Goal: Check status: Check status

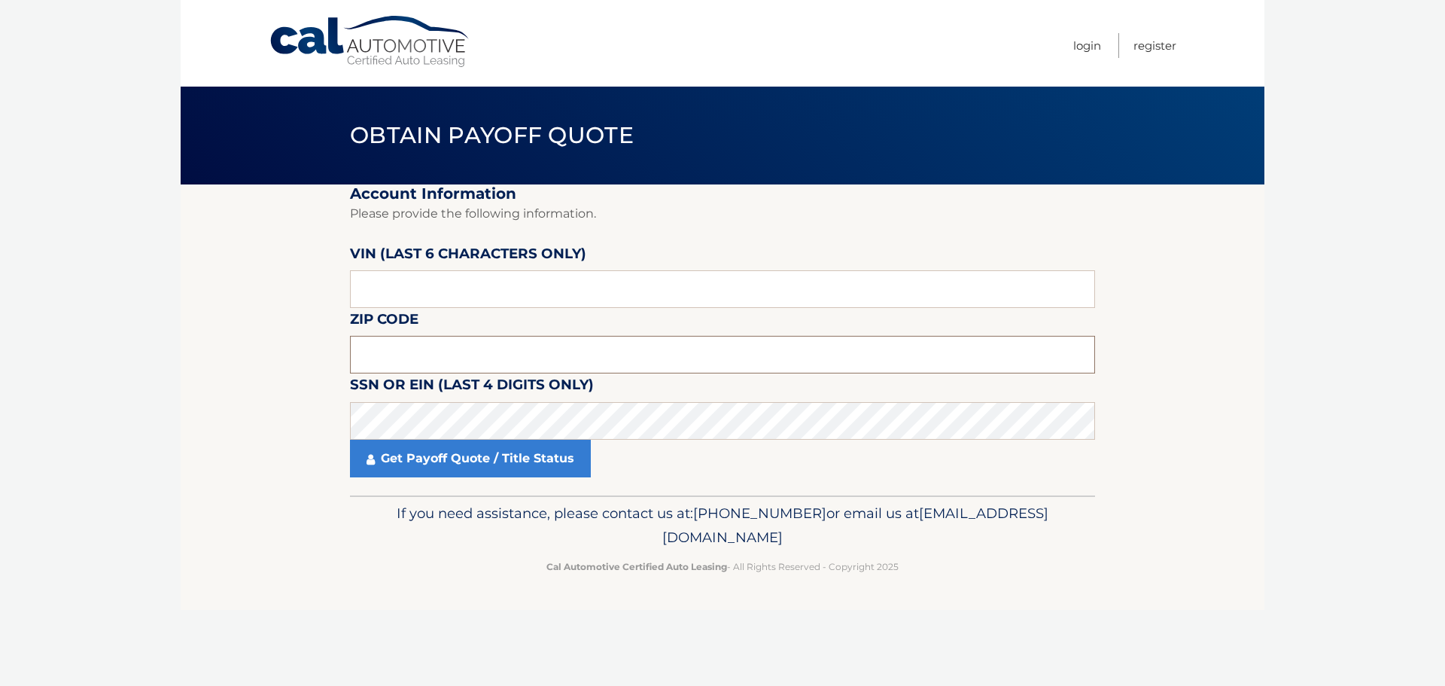
click at [519, 353] on input "text" at bounding box center [722, 355] width 745 height 38
type input "15237"
click at [1020, 292] on input "text" at bounding box center [722, 289] width 745 height 38
type input "564023"
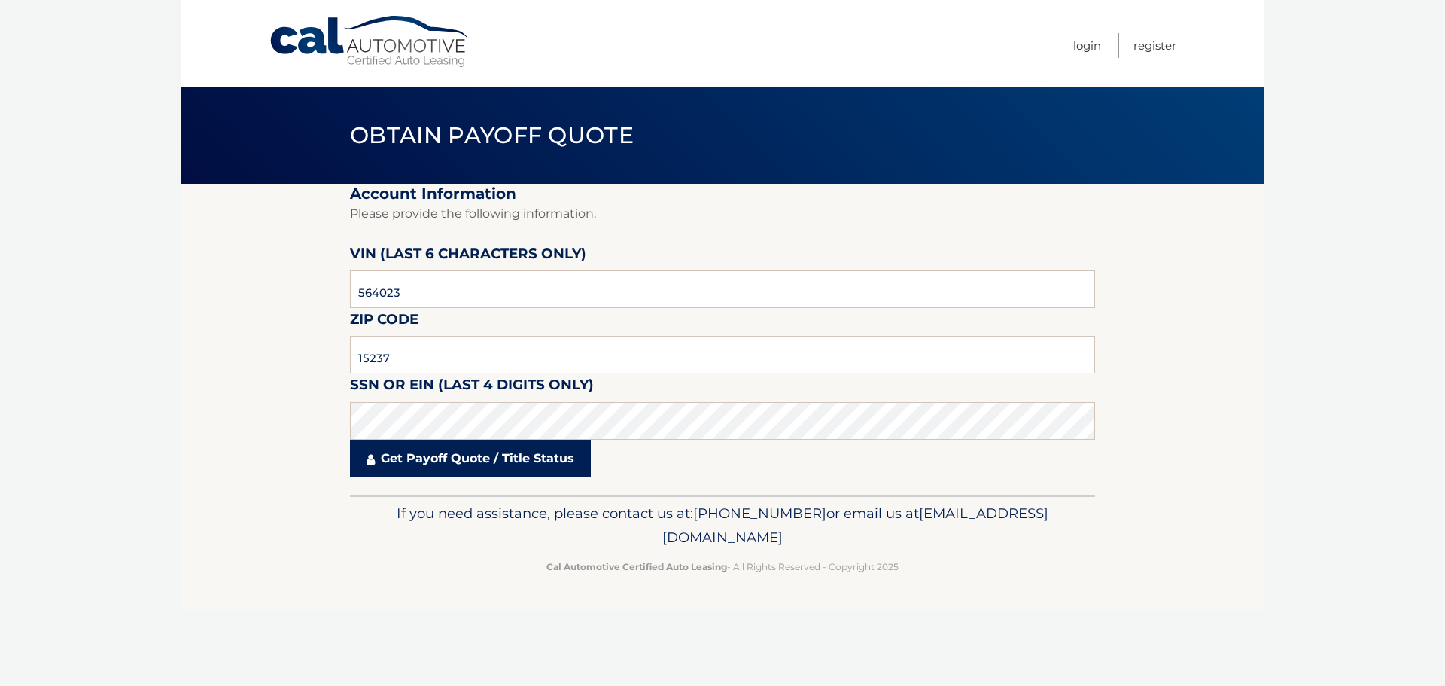
click at [480, 456] on link "Get Payoff Quote / Title Status" at bounding box center [470, 459] width 241 height 38
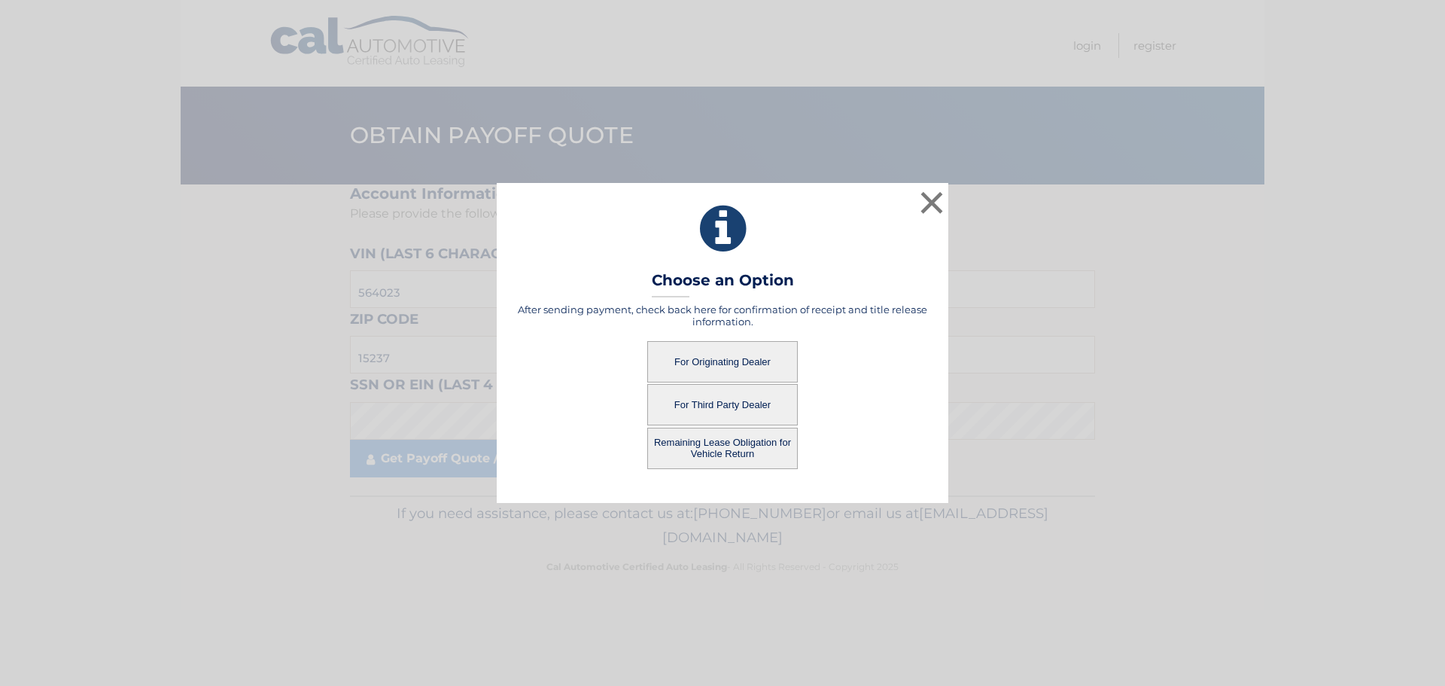
click at [708, 361] on button "For Originating Dealer" at bounding box center [722, 361] width 151 height 41
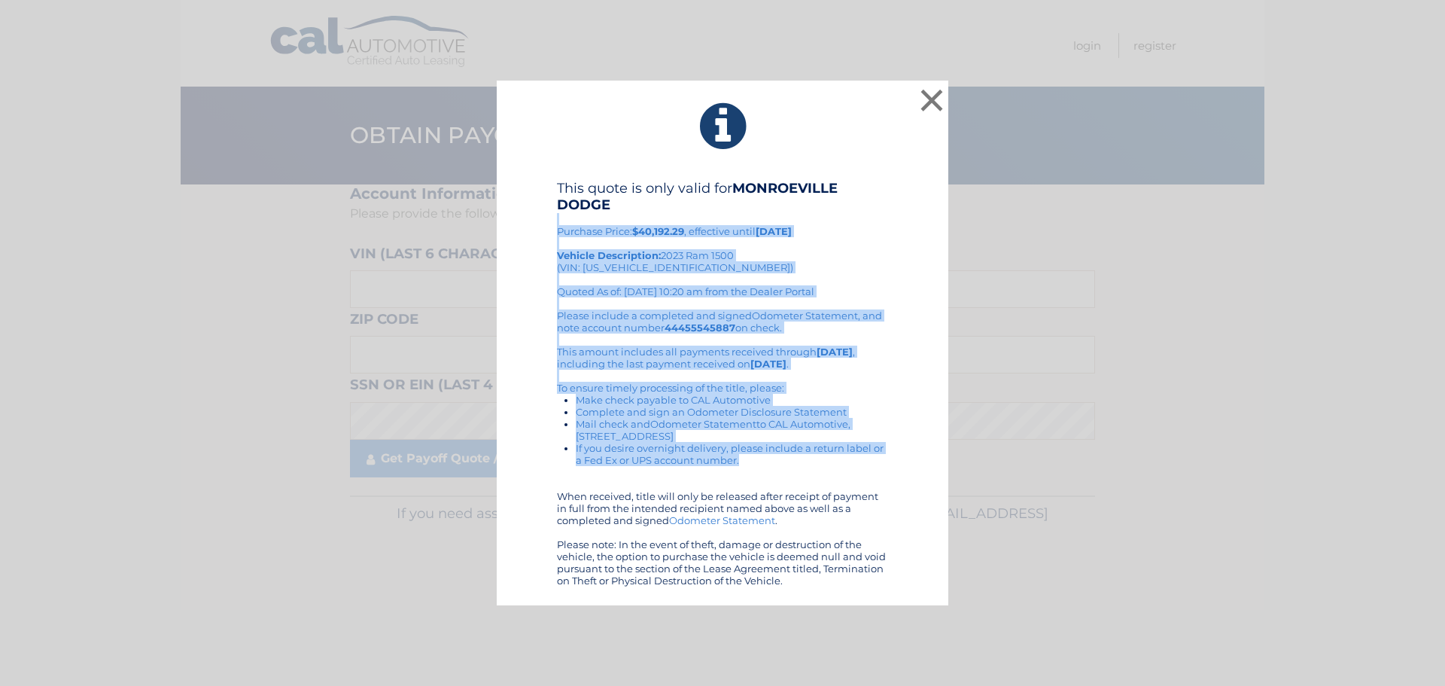
drag, startPoint x: 800, startPoint y: 471, endPoint x: 653, endPoint y: 212, distance: 297.7
click at [653, 212] on div "This quote is only valid for MONROEVILLE DODGE Purchase Price: $40,192.29 , eff…" at bounding box center [722, 383] width 331 height 407
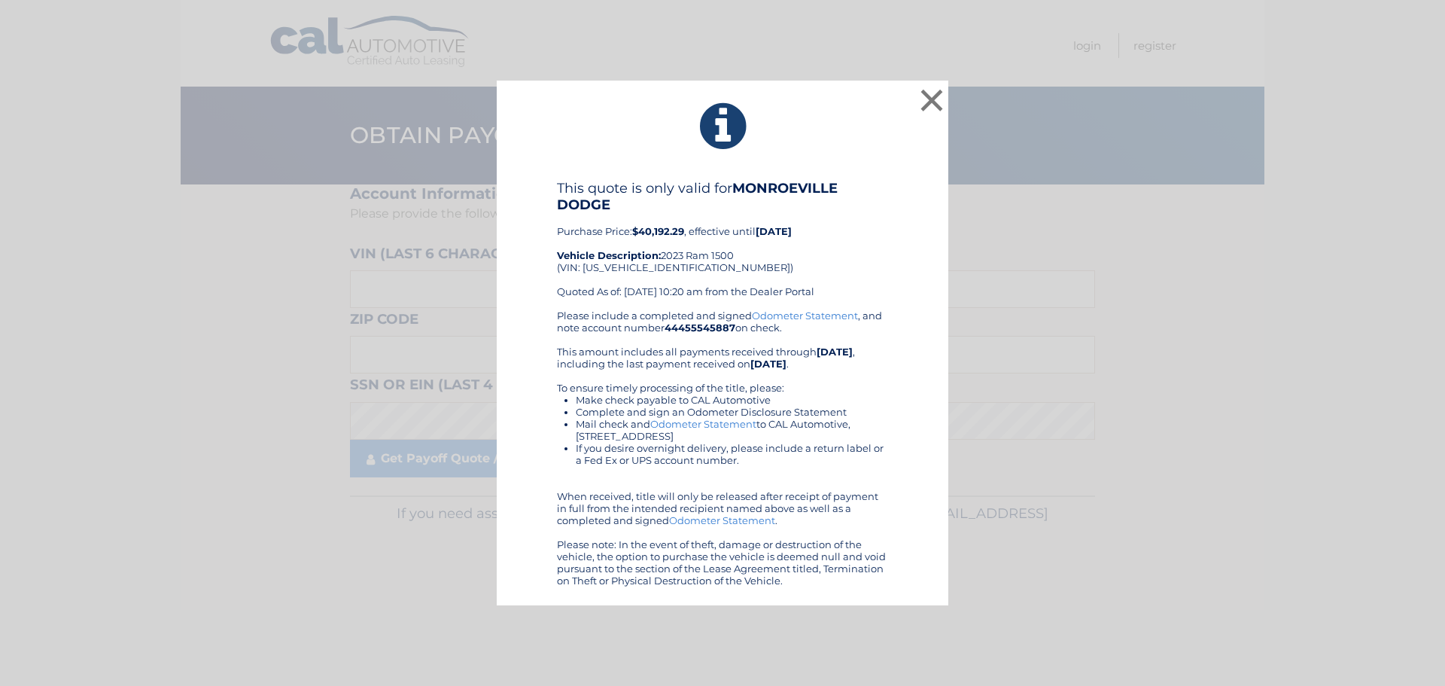
click at [629, 160] on div "× This quote is only valid for MONROEVILLE DODGE Purchase Price: $40,192.29 , e…" at bounding box center [723, 343] width 452 height 525
click at [930, 102] on button "×" at bounding box center [932, 100] width 30 height 30
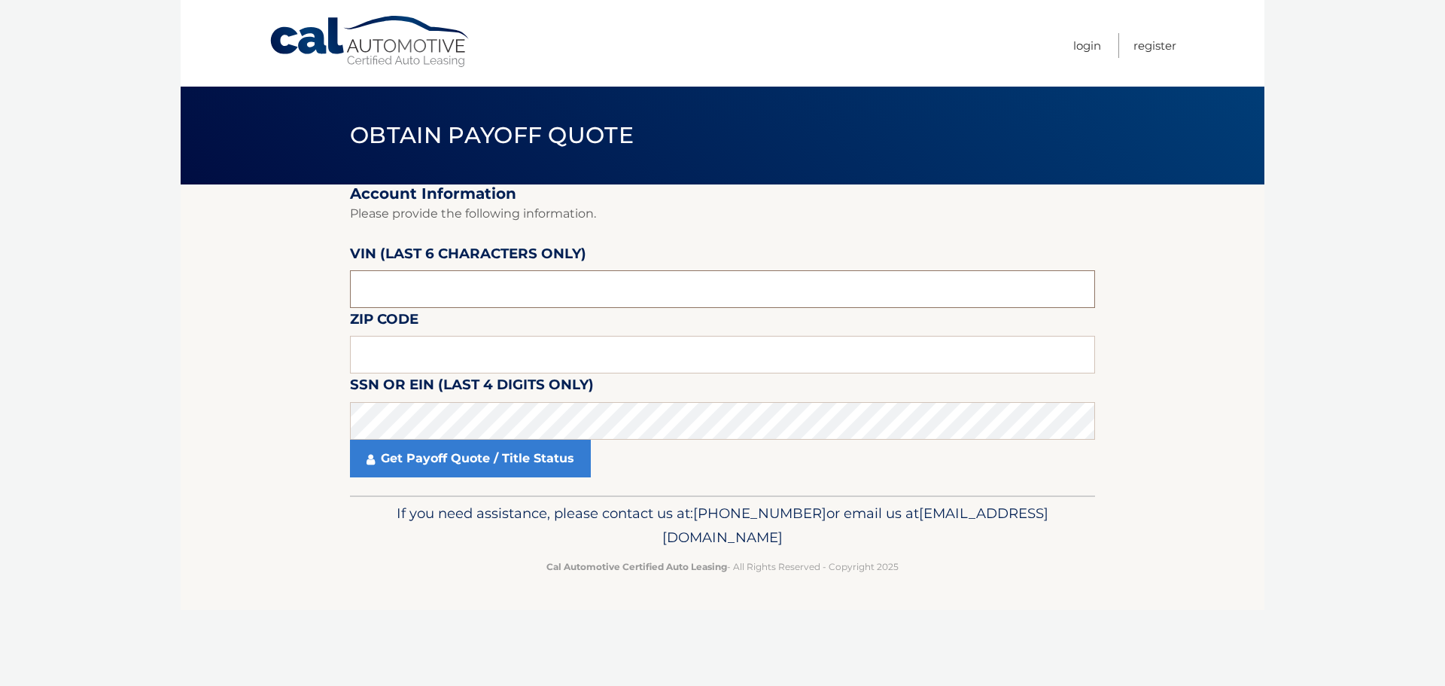
click at [522, 293] on input "text" at bounding box center [722, 289] width 745 height 38
type input "564023"
type input "15237"
click at [355, 527] on div "If you need assistance, please contact us at: [PHONE_NUMBER] or email us at [EM…" at bounding box center [722, 537] width 745 height 84
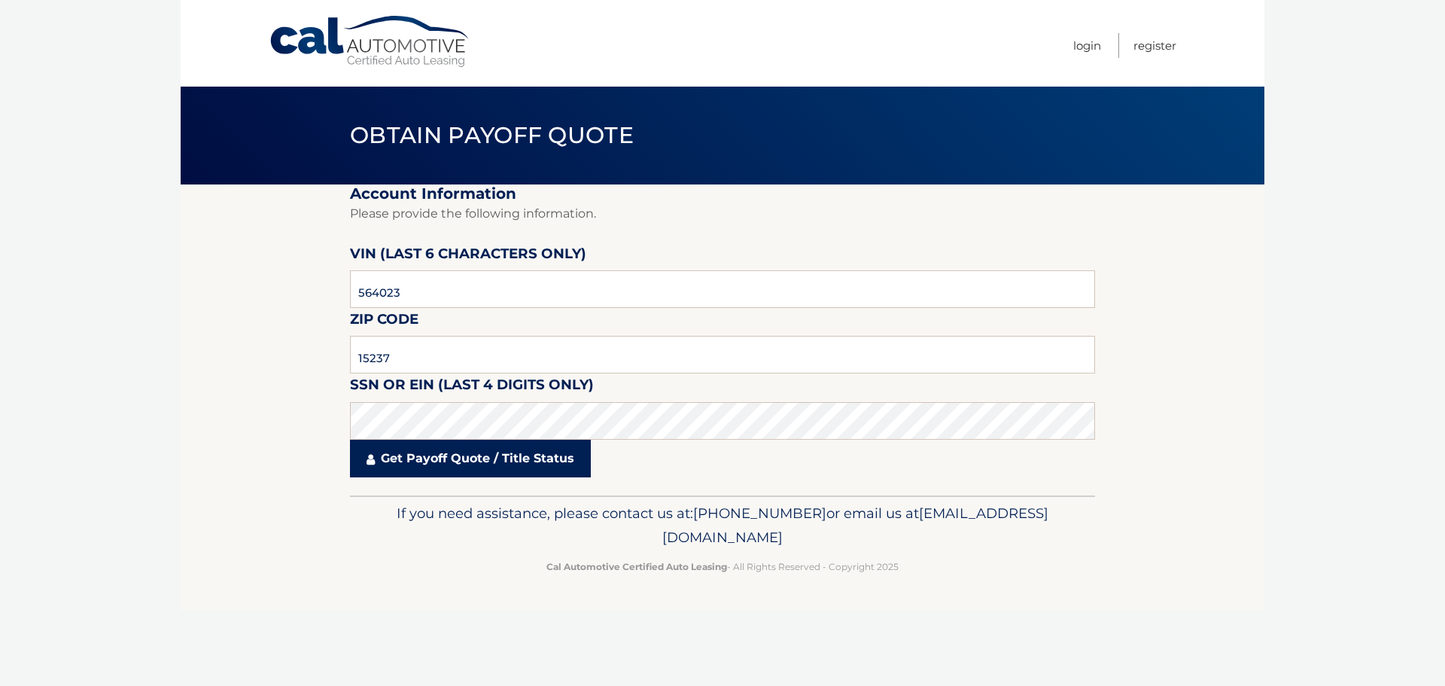
click at [449, 461] on link "Get Payoff Quote / Title Status" at bounding box center [470, 459] width 241 height 38
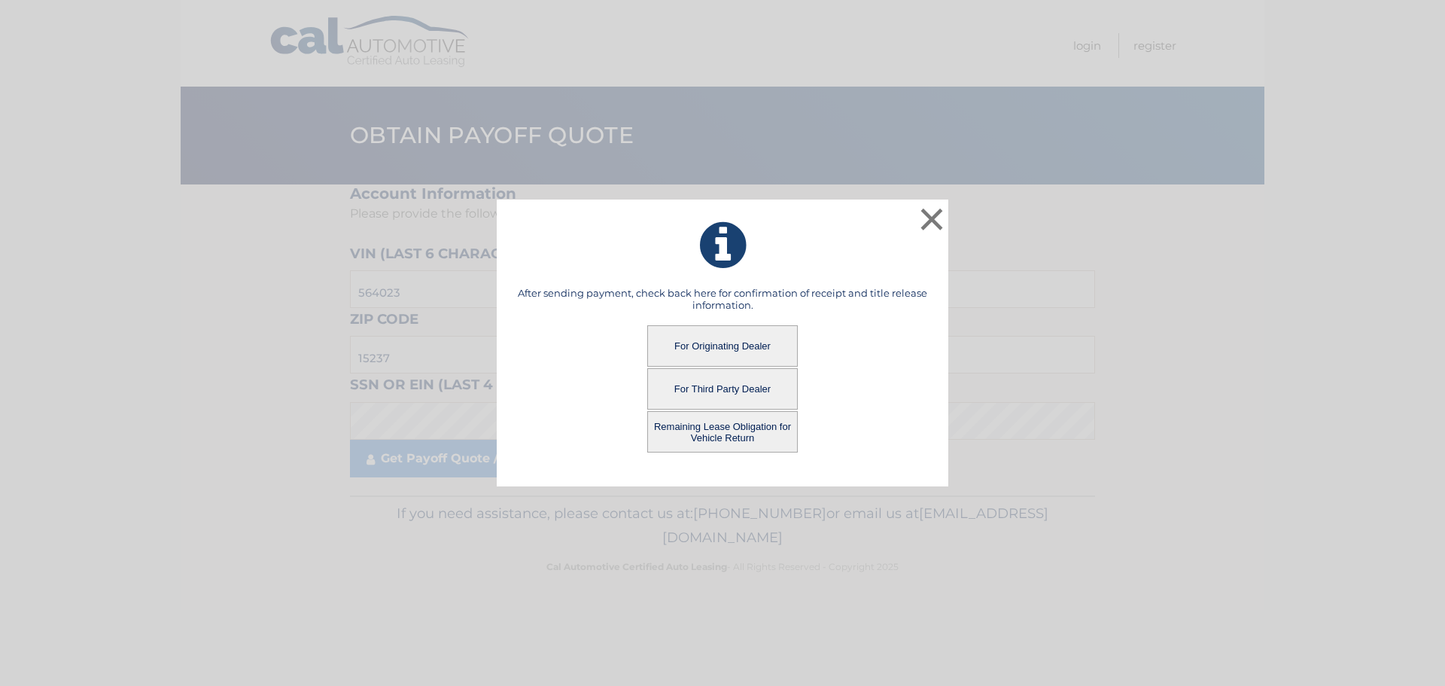
click at [708, 440] on button "Remaining Lease Obligation for Vehicle Return" at bounding box center [722, 431] width 151 height 41
click at [699, 428] on button "Remaining Lease Obligation for Vehicle Return" at bounding box center [722, 431] width 151 height 41
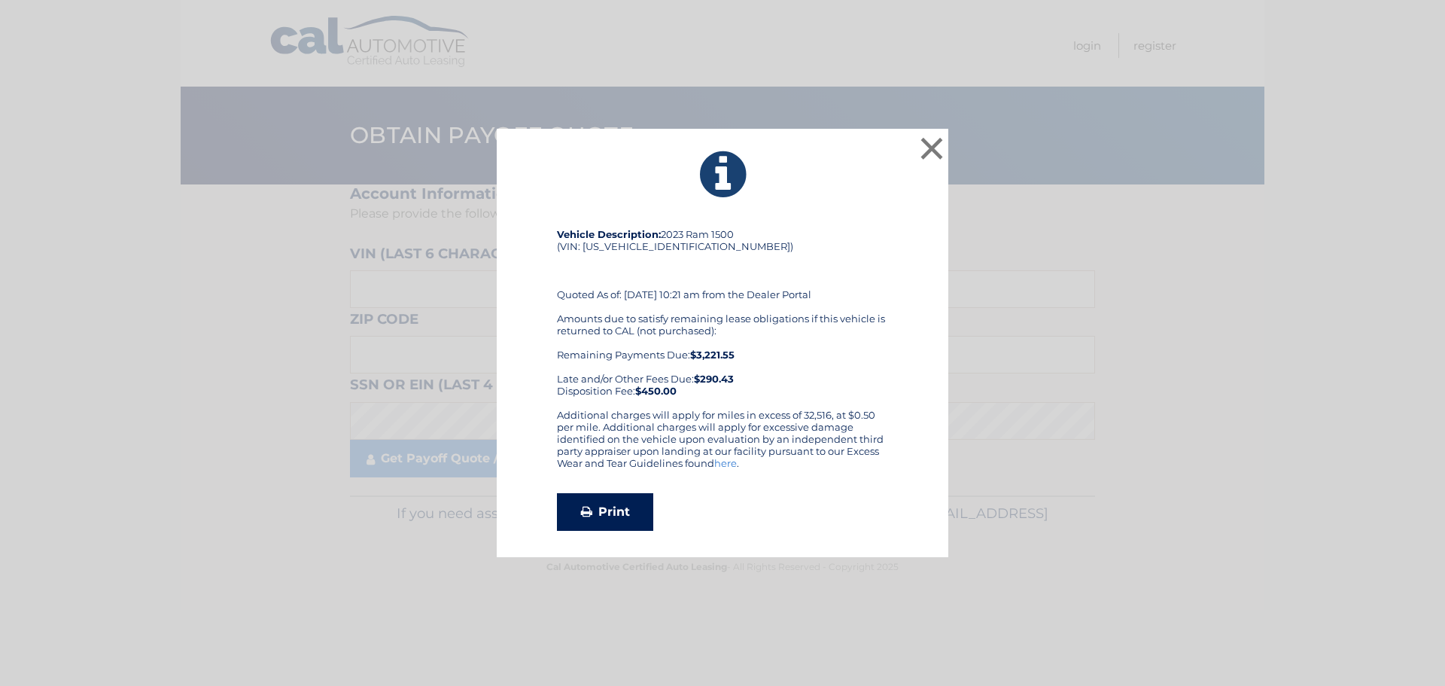
click at [623, 511] on link "Print" at bounding box center [605, 512] width 96 height 38
click at [936, 148] on button "×" at bounding box center [932, 148] width 30 height 30
